Goal: Find specific page/section: Find specific page/section

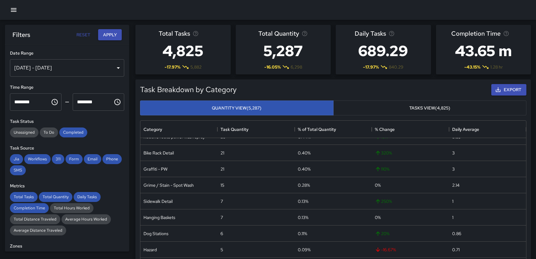
click at [11, 7] on icon "button" at bounding box center [13, 9] width 7 height 7
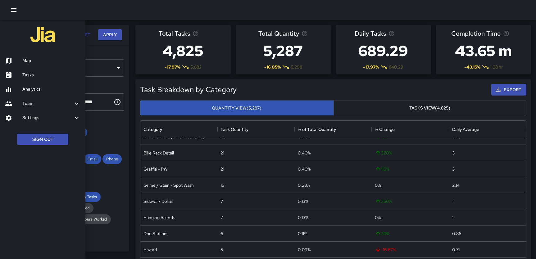
click at [30, 106] on h6 "Team" at bounding box center [47, 103] width 51 height 7
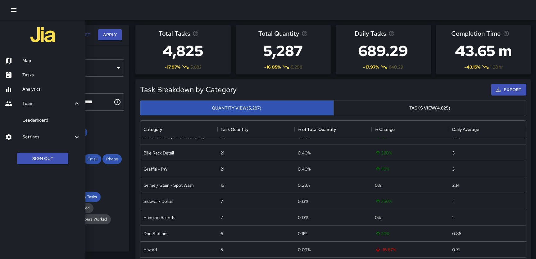
click at [31, 117] on h6 "Leaderboard" at bounding box center [51, 120] width 58 height 7
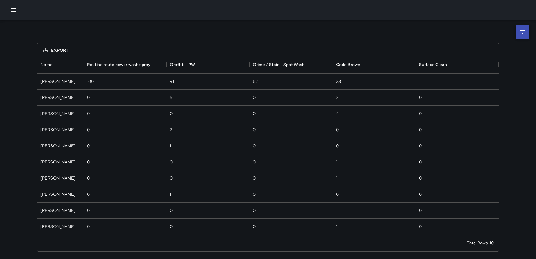
scroll to position [179, 462]
click at [522, 31] on icon at bounding box center [522, 31] width 7 height 7
click at [499, 56] on body "**********" at bounding box center [268, 129] width 536 height 259
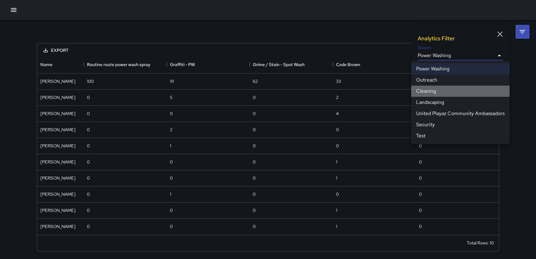
click at [443, 89] on li "Cleaning" at bounding box center [460, 91] width 98 height 11
type input "**********"
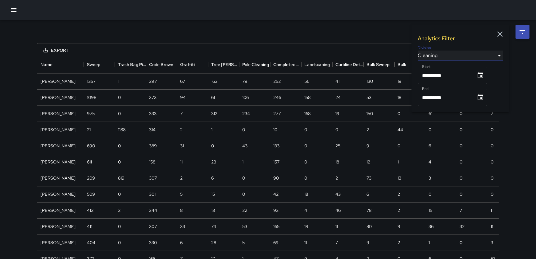
scroll to position [486, 462]
click at [484, 74] on icon "Choose date, selected date is Sep 1, 2025" at bounding box center [480, 75] width 7 height 7
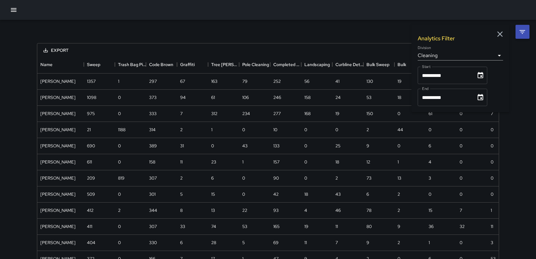
click at [500, 32] on icon "button" at bounding box center [500, 34] width 9 height 9
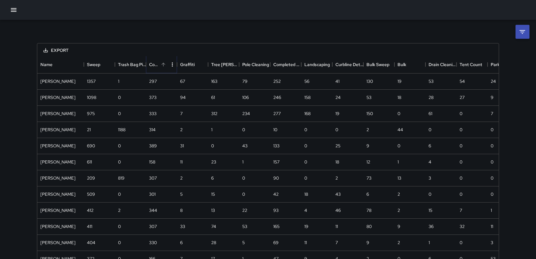
click at [166, 64] on icon "Sort" at bounding box center [164, 65] width 6 height 6
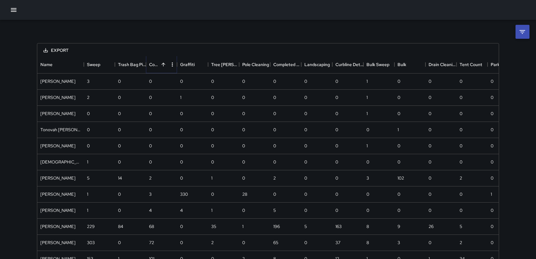
click at [166, 64] on icon "Sort" at bounding box center [164, 65] width 6 height 6
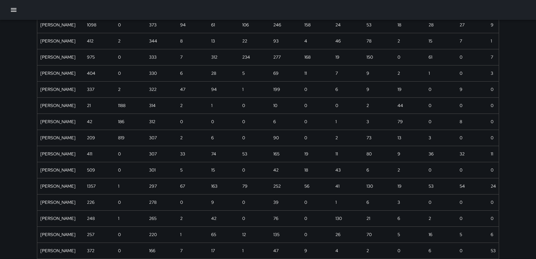
scroll to position [0, 0]
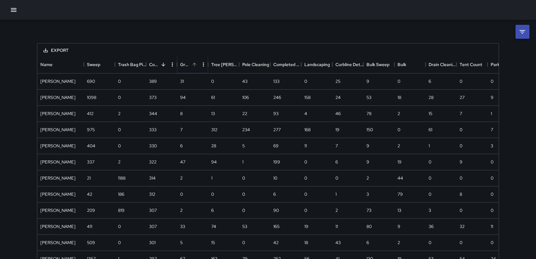
click at [194, 64] on icon "Sort" at bounding box center [195, 65] width 4 height 4
click at [523, 34] on icon at bounding box center [522, 31] width 7 height 7
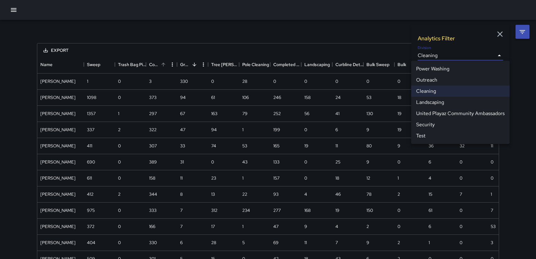
click at [455, 71] on li "Power Washing" at bounding box center [460, 68] width 98 height 11
type input "**********"
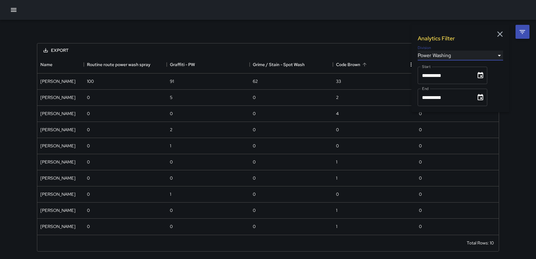
scroll to position [179, 462]
click at [498, 33] on icon "button" at bounding box center [500, 34] width 9 height 9
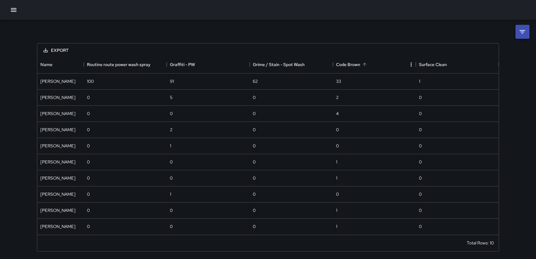
click at [524, 32] on icon at bounding box center [522, 31] width 7 height 7
click at [484, 55] on body "**********" at bounding box center [268, 129] width 536 height 259
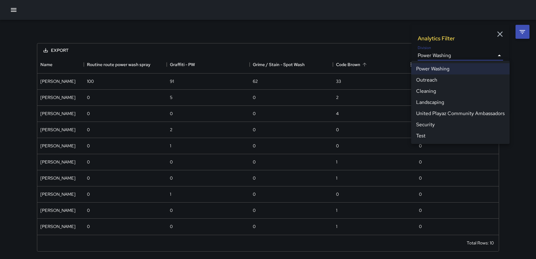
click at [433, 91] on li "Cleaning" at bounding box center [460, 91] width 98 height 11
type input "**********"
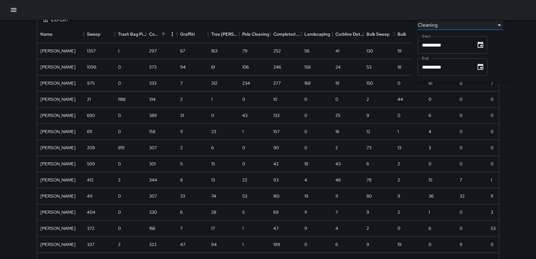
scroll to position [0, 0]
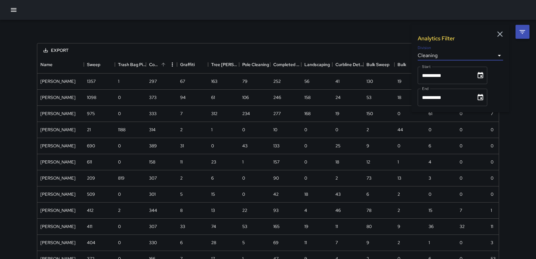
click at [499, 35] on icon "button" at bounding box center [500, 34] width 6 height 6
